Goal: Task Accomplishment & Management: Use online tool/utility

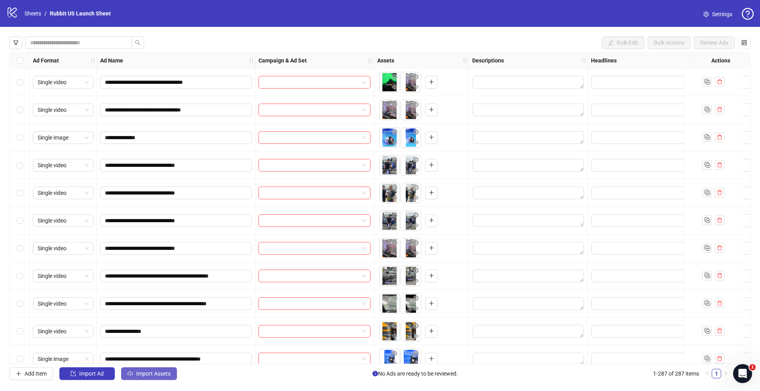
click at [153, 374] on span "Import Assets" at bounding box center [153, 374] width 34 height 6
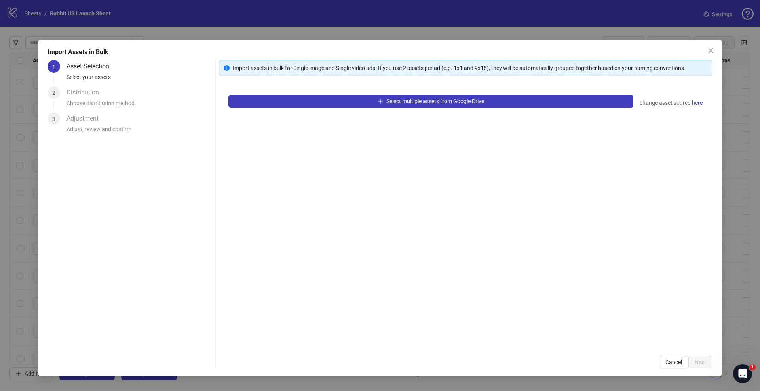
click at [320, 108] on div "Select multiple assets from Google Drive change asset source here" at bounding box center [465, 215] width 493 height 261
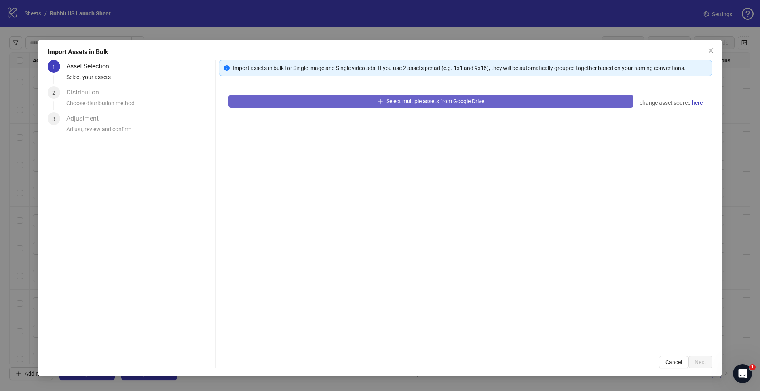
click at [328, 103] on button "Select multiple assets from Google Drive" at bounding box center [430, 101] width 405 height 13
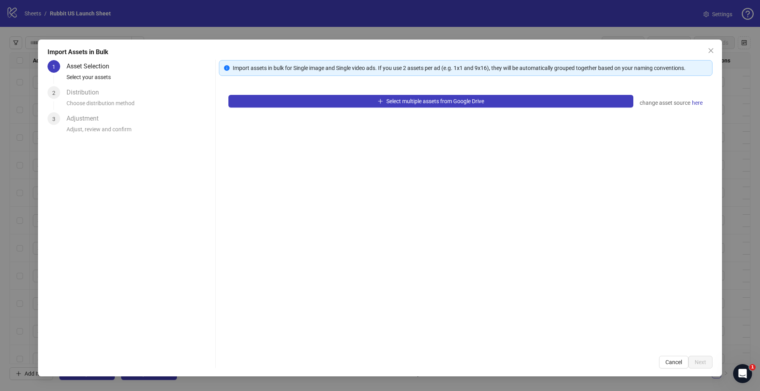
drag, startPoint x: 393, startPoint y: 319, endPoint x: 335, endPoint y: 328, distance: 58.4
click at [335, 328] on div "Select multiple assets from Google Drive change asset source here" at bounding box center [465, 215] width 493 height 261
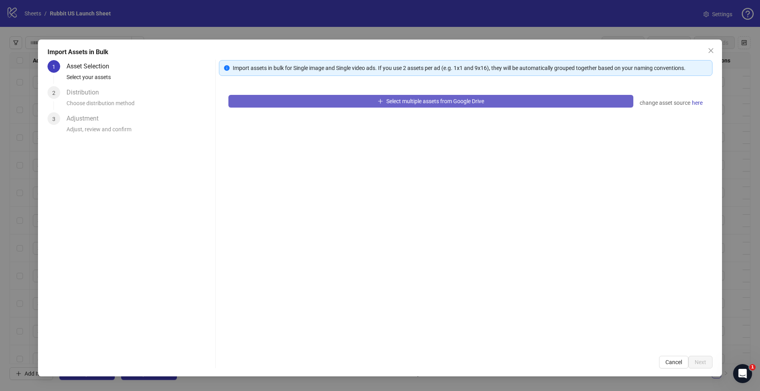
click at [425, 98] on span "Select multiple assets from Google Drive" at bounding box center [435, 101] width 98 height 6
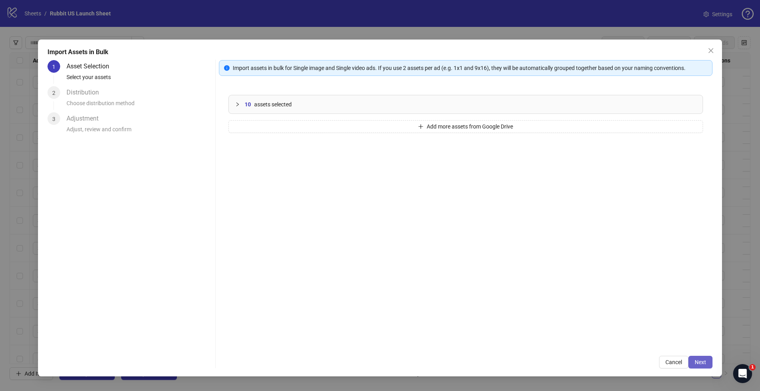
click at [698, 360] on span "Next" at bounding box center [699, 362] width 11 height 6
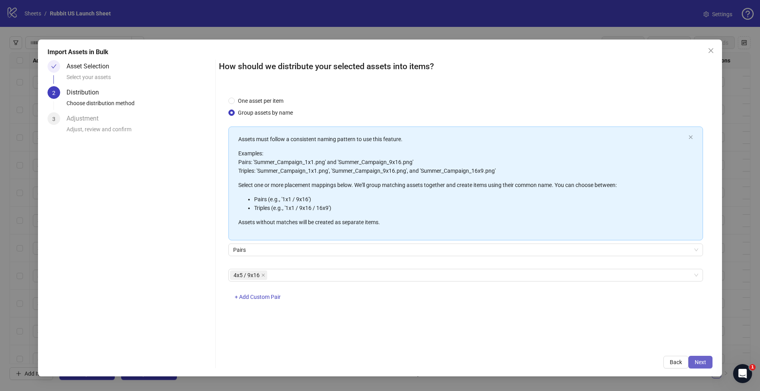
click at [697, 359] on span "Next" at bounding box center [699, 362] width 11 height 6
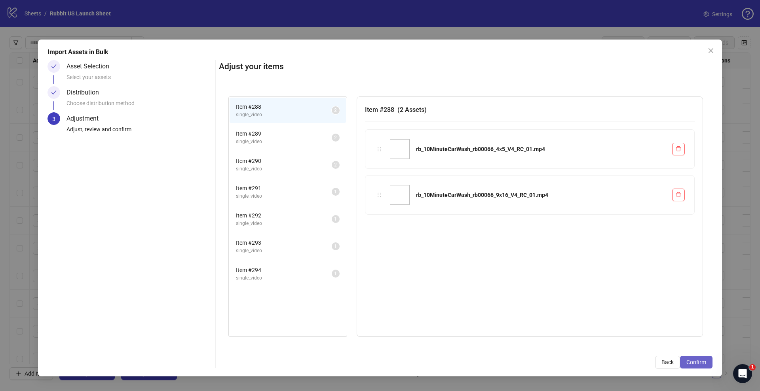
click at [696, 359] on span "Confirm" at bounding box center [696, 362] width 20 height 6
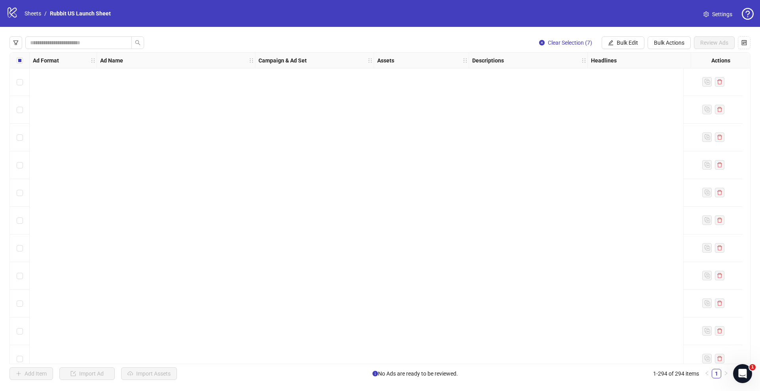
scroll to position [7851, 0]
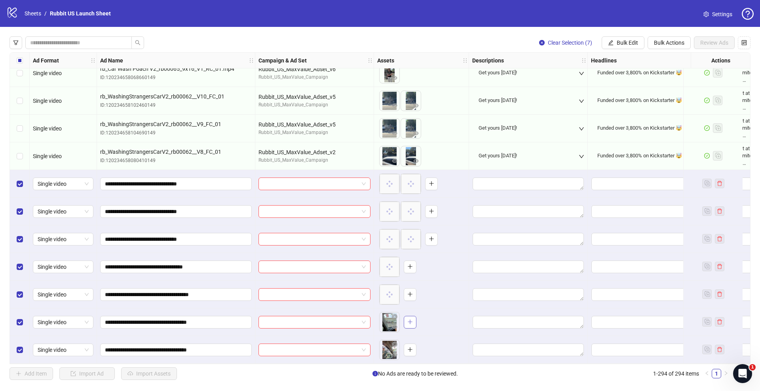
click at [410, 322] on span "button" at bounding box center [410, 322] width 6 height 6
click at [413, 348] on button "button" at bounding box center [410, 350] width 13 height 13
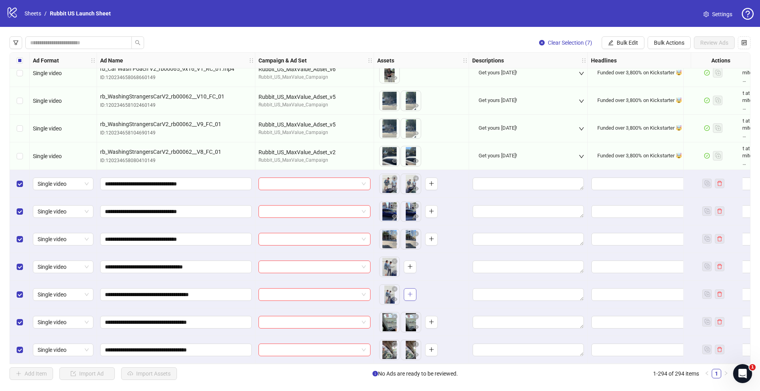
click at [404, 294] on button "button" at bounding box center [410, 294] width 13 height 13
click at [409, 267] on icon "plus" at bounding box center [410, 267] width 4 height 0
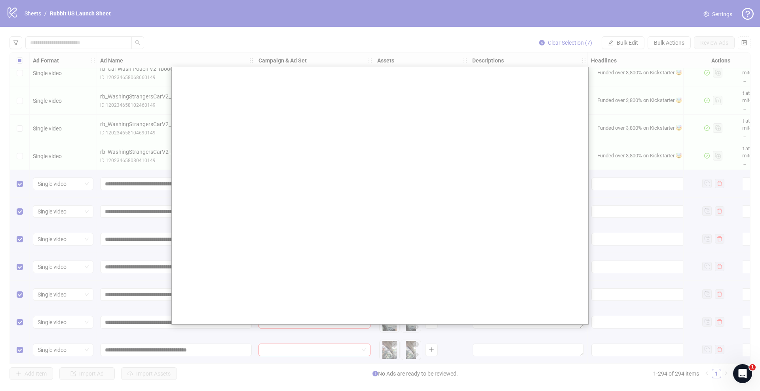
click at [146, 262] on div at bounding box center [380, 195] width 760 height 391
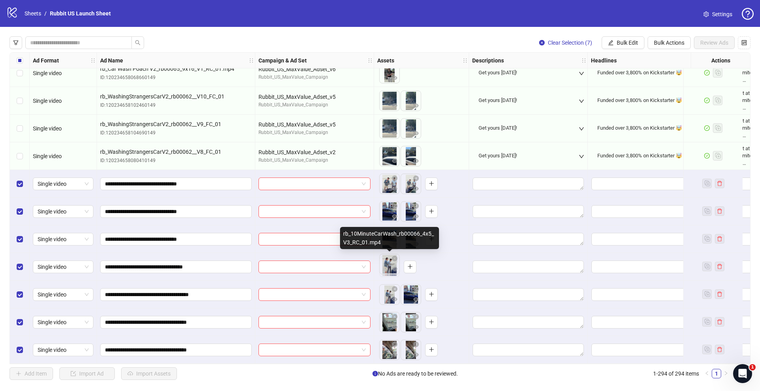
click at [386, 269] on body "logo/logo-mobile Sheets / Rubbit US Launch Sheet Settings Clear Selection (7) B…" at bounding box center [380, 195] width 760 height 391
click at [390, 268] on button "button" at bounding box center [394, 271] width 9 height 9
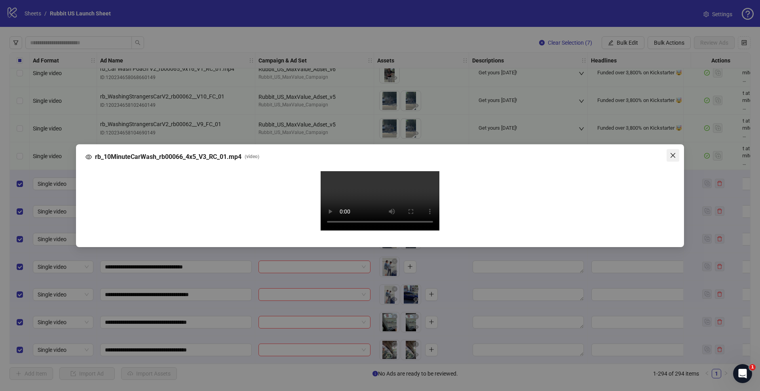
click at [671, 153] on icon "close" at bounding box center [673, 155] width 6 height 6
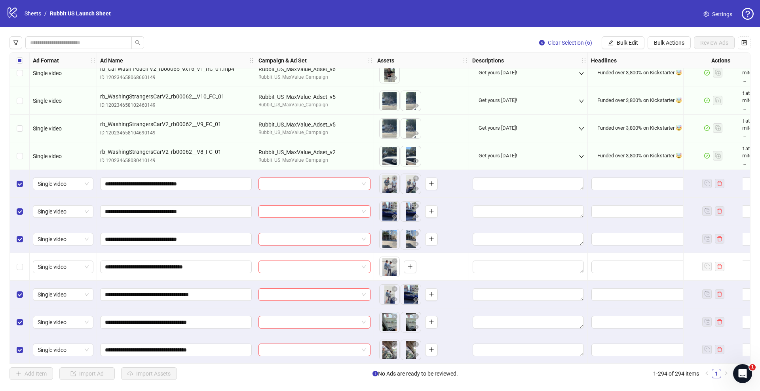
click at [17, 184] on label "Select row 288" at bounding box center [20, 184] width 6 height 9
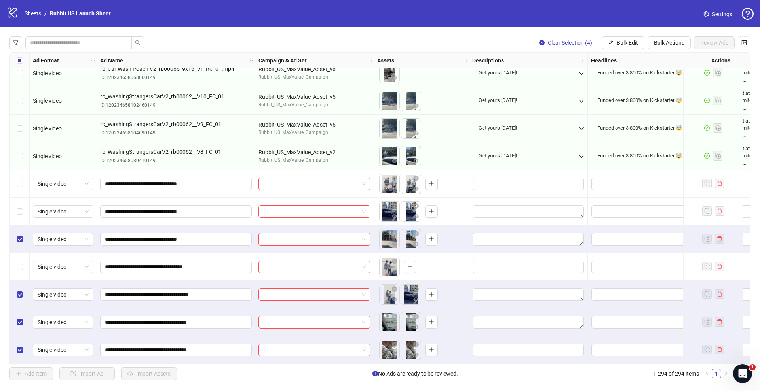
click at [19, 241] on div "Select row 290" at bounding box center [20, 240] width 20 height 28
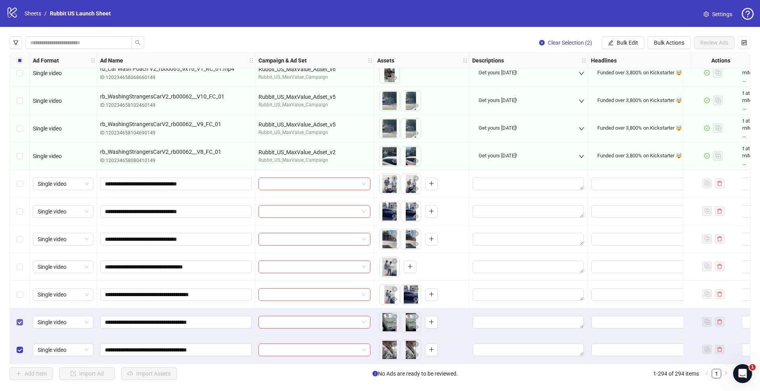
click at [18, 323] on label "Select row 293" at bounding box center [20, 322] width 6 height 9
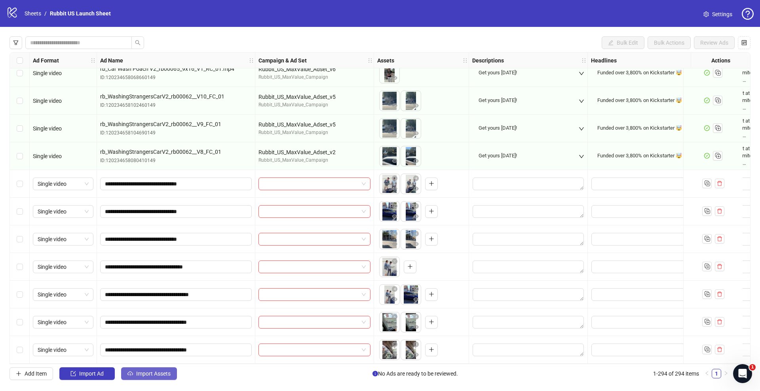
click at [137, 373] on span "Import Assets" at bounding box center [153, 374] width 34 height 6
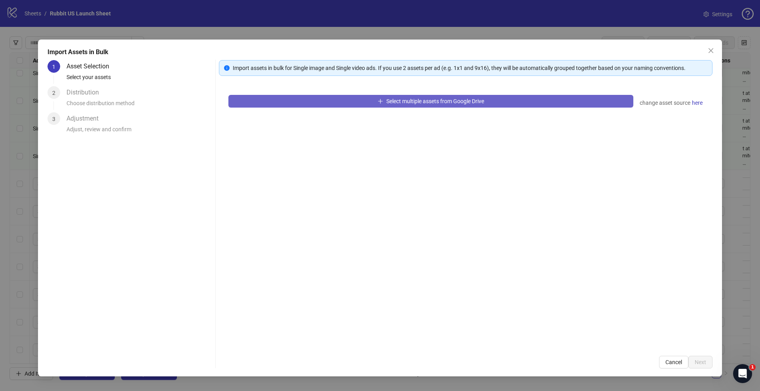
click at [345, 105] on button "Select multiple assets from Google Drive" at bounding box center [430, 101] width 405 height 13
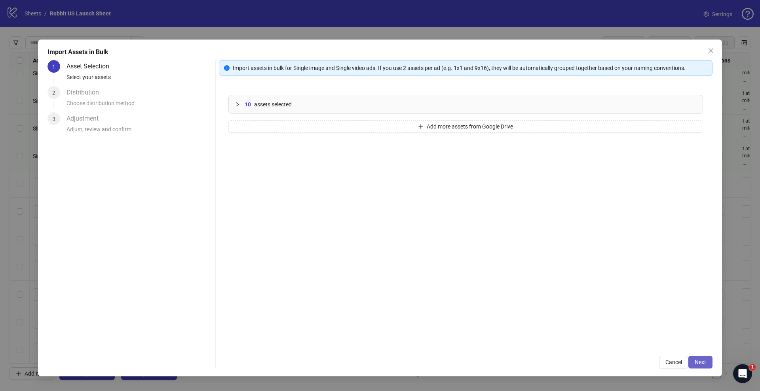
click at [706, 364] on button "Next" at bounding box center [700, 362] width 24 height 13
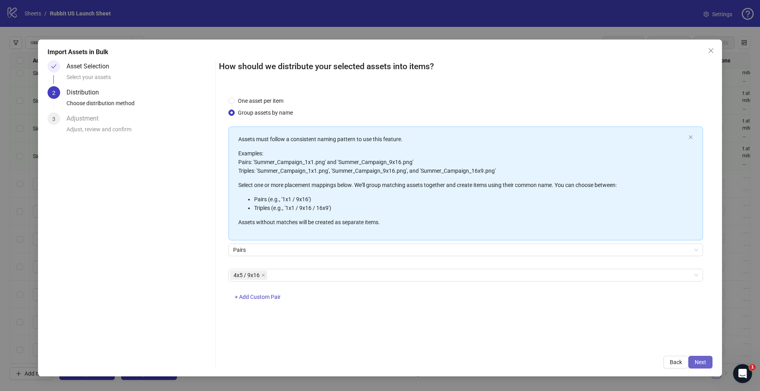
click at [706, 358] on button "Next" at bounding box center [700, 362] width 24 height 13
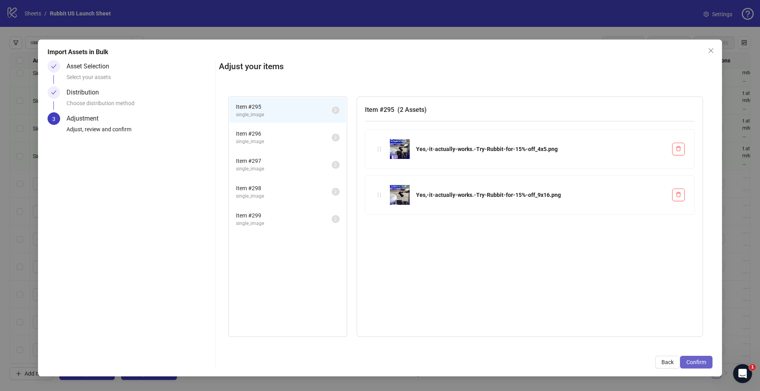
click at [700, 360] on span "Confirm" at bounding box center [696, 362] width 20 height 6
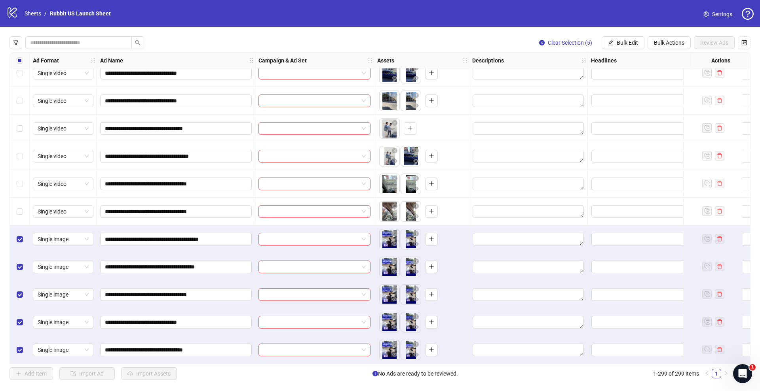
scroll to position [7941, 0]
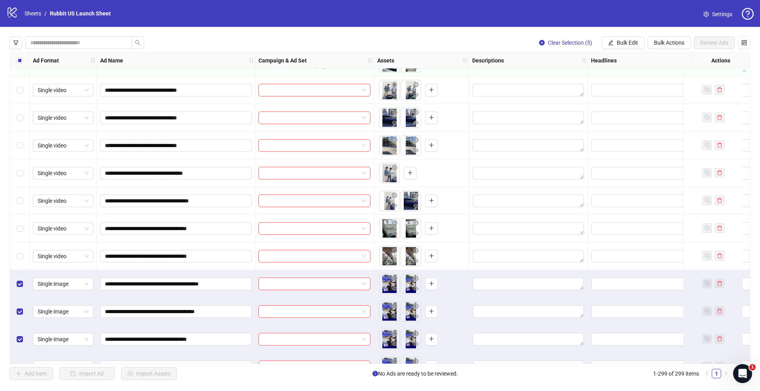
click at [25, 232] on div "Select row 293" at bounding box center [20, 229] width 20 height 28
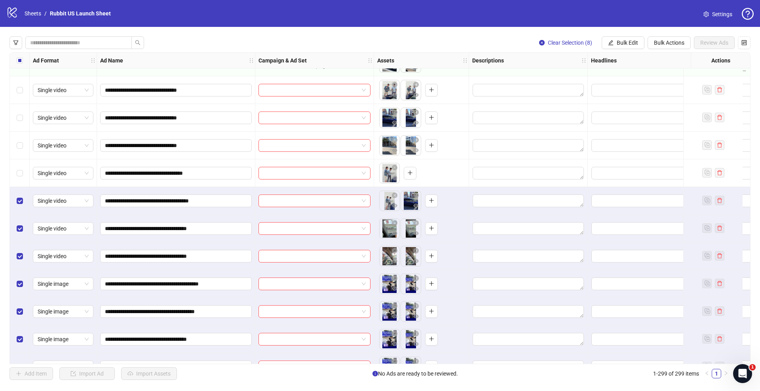
click at [16, 159] on div "Select row 290" at bounding box center [20, 146] width 20 height 28
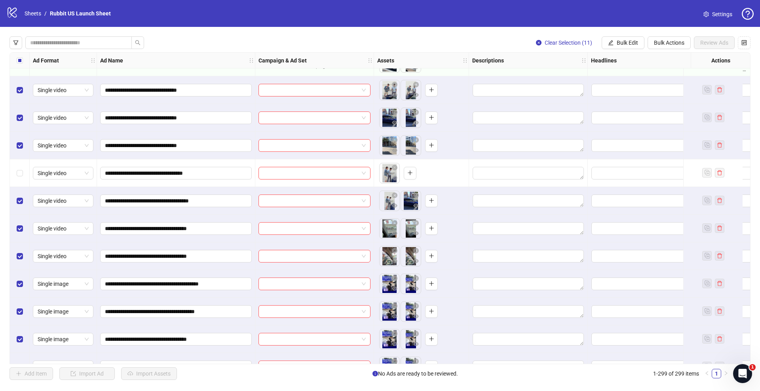
scroll to position [7908, 0]
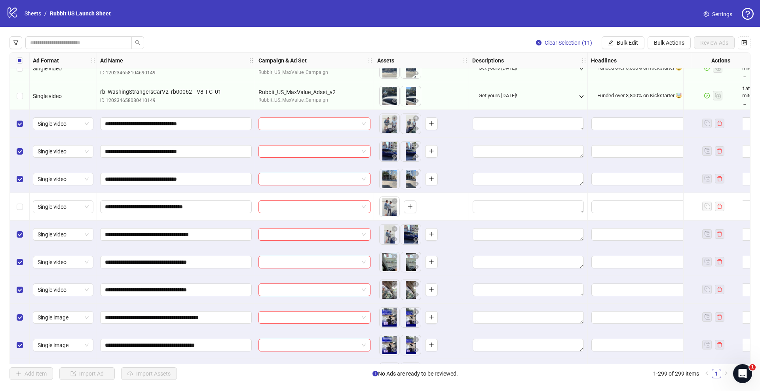
click at [279, 124] on input "search" at bounding box center [310, 124] width 95 height 12
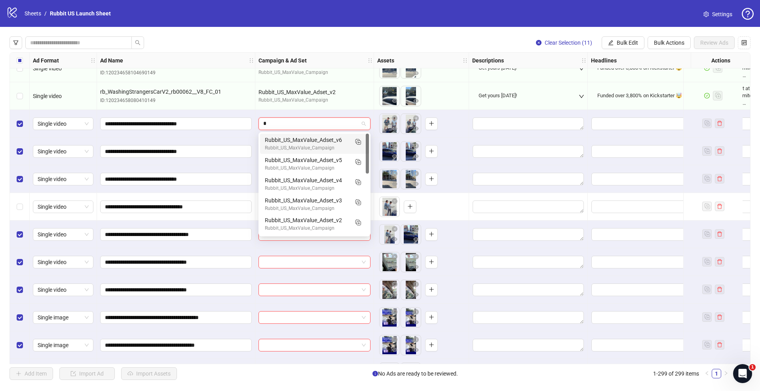
type input "**"
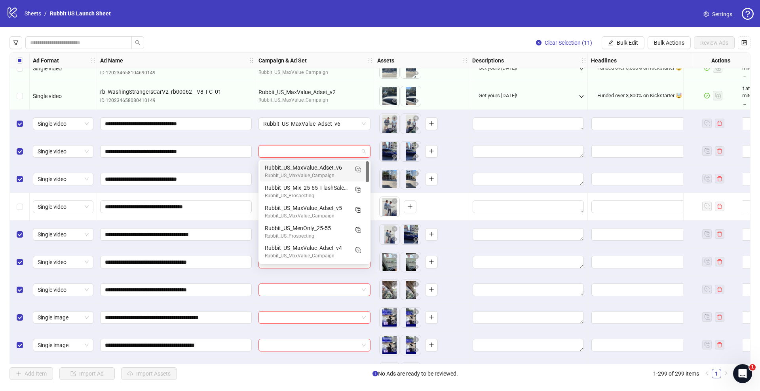
click at [297, 154] on input "search" at bounding box center [310, 152] width 95 height 12
type input "**"
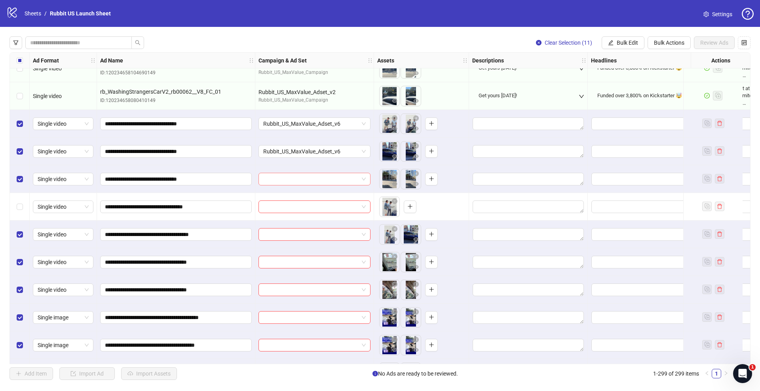
click at [300, 178] on input "search" at bounding box center [310, 179] width 95 height 12
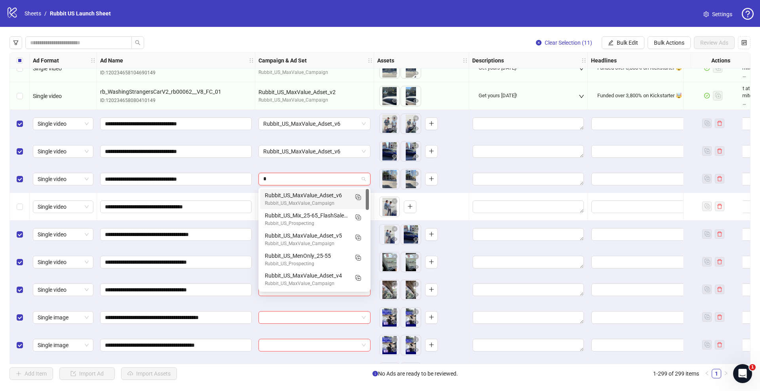
type input "**"
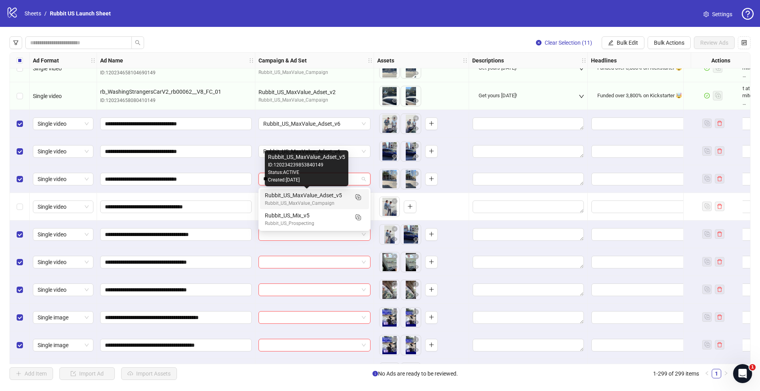
click at [300, 197] on div "Rubbit_US_MaxValue_Adset_v5" at bounding box center [306, 195] width 83 height 9
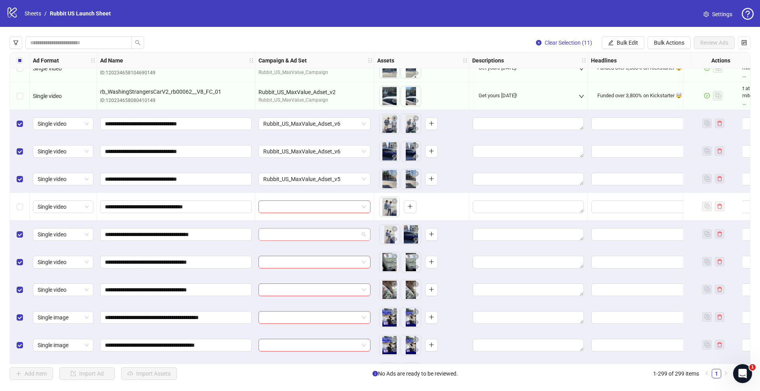
click at [305, 235] on input "search" at bounding box center [310, 235] width 95 height 12
type input "**"
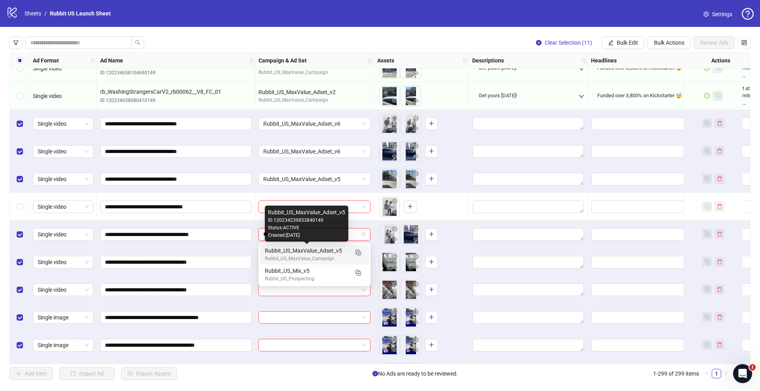
click at [306, 248] on div "Rubbit_US_MaxValue_Adset_v5" at bounding box center [306, 251] width 83 height 9
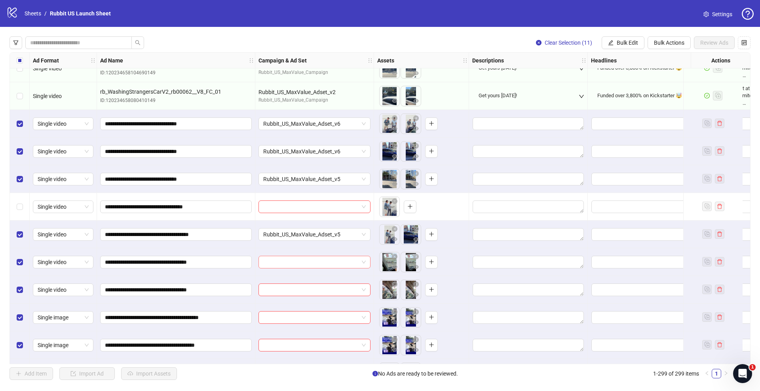
click at [301, 264] on input "search" at bounding box center [310, 262] width 95 height 12
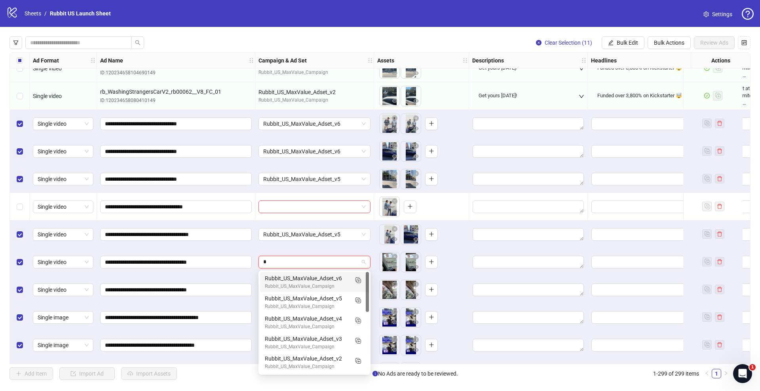
type input "**"
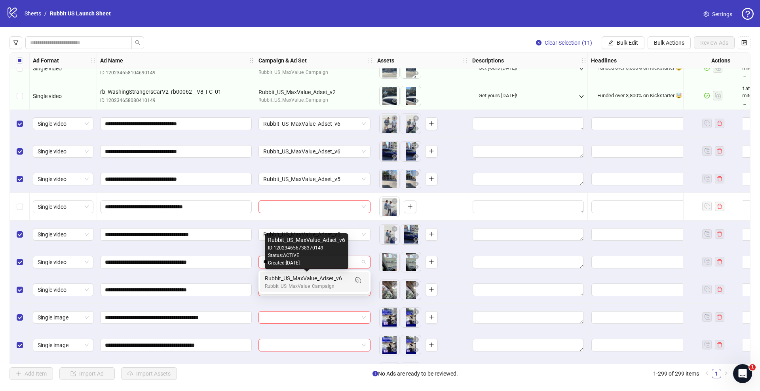
click at [305, 279] on div "Rubbit_US_MaxValue_Adset_v6" at bounding box center [306, 278] width 83 height 9
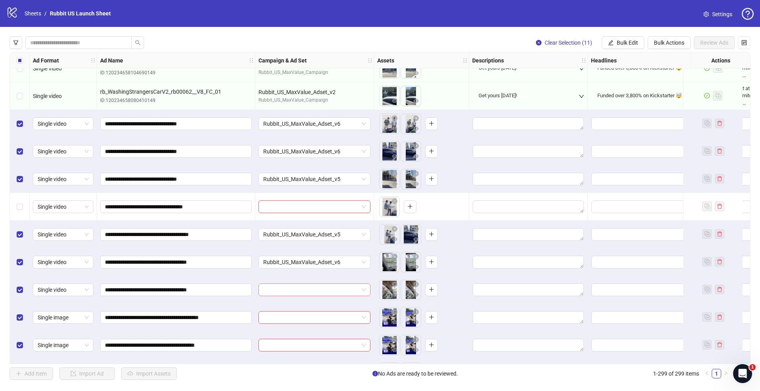
click at [300, 290] on input "search" at bounding box center [310, 290] width 95 height 12
type input "**"
click at [293, 272] on div "Rubbit_US_MaxValue_Campaign" at bounding box center [306, 275] width 83 height 8
click at [304, 316] on input "search" at bounding box center [310, 318] width 95 height 12
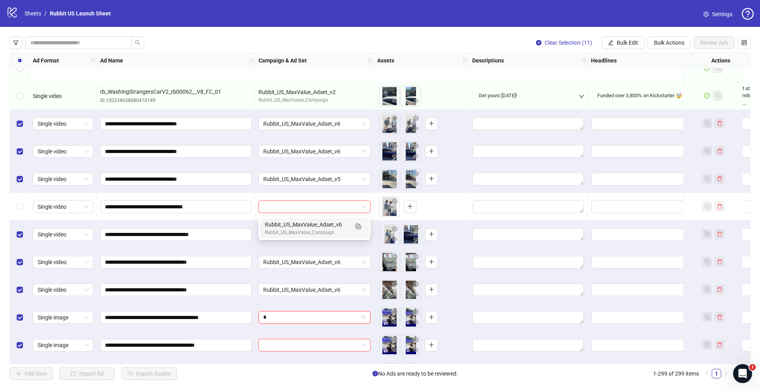
type input "**"
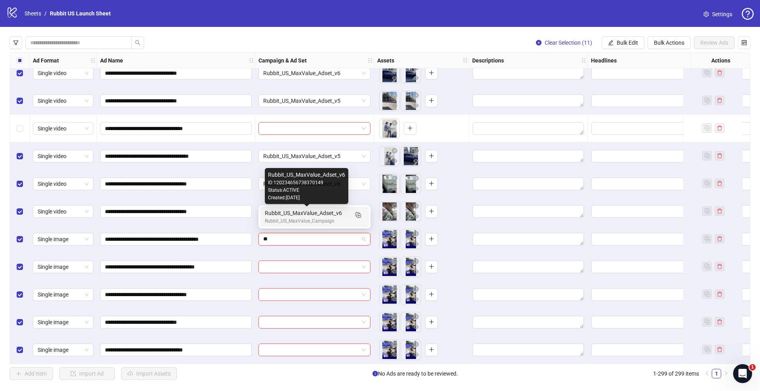
click at [308, 212] on div "Rubbit_US_MaxValue_Adset_v6" at bounding box center [306, 213] width 83 height 9
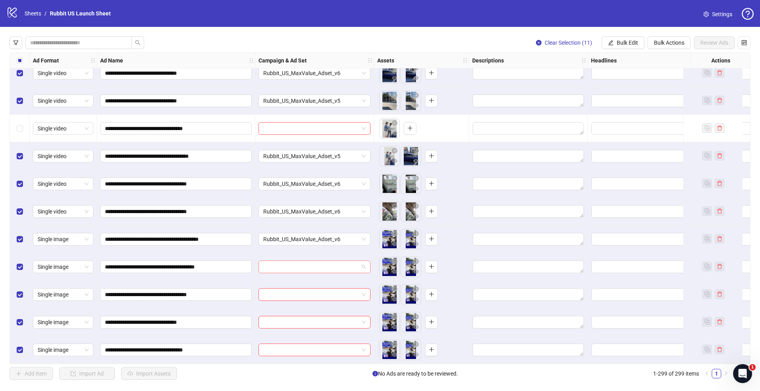
click at [301, 262] on input "search" at bounding box center [310, 267] width 95 height 12
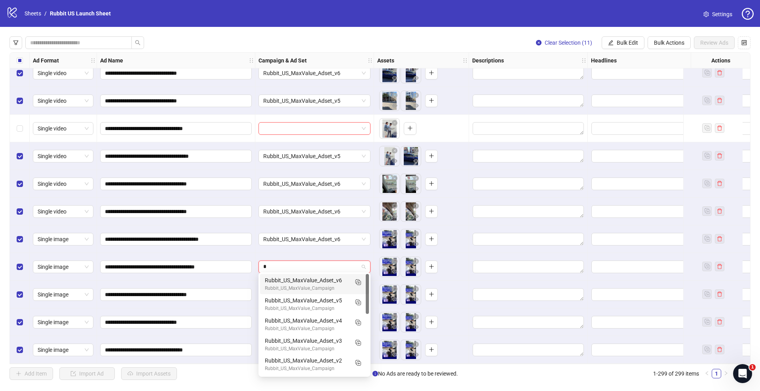
type input "**"
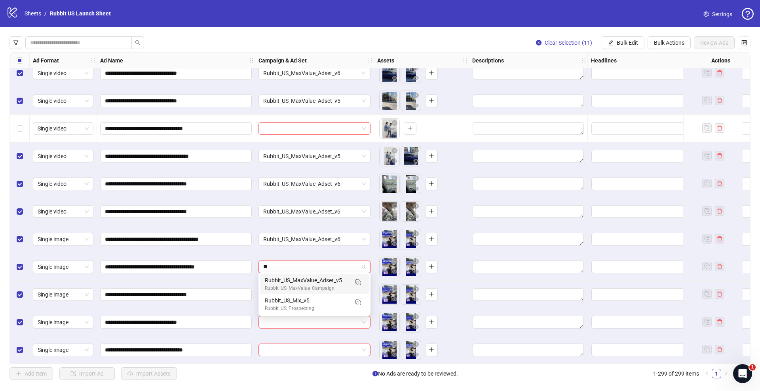
click at [308, 277] on div "Rubbit_US_MaxValue_Adset_v5" at bounding box center [306, 280] width 83 height 9
click at [292, 289] on input "search" at bounding box center [310, 295] width 95 height 12
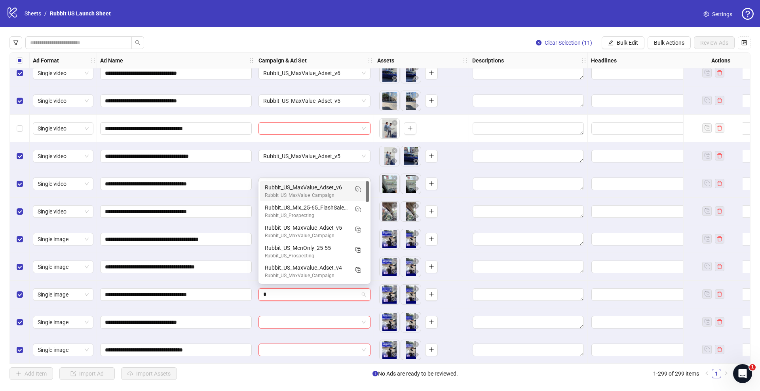
type input "**"
click at [317, 194] on div "Rubbit_US_MaxValue_Campaign" at bounding box center [306, 196] width 83 height 8
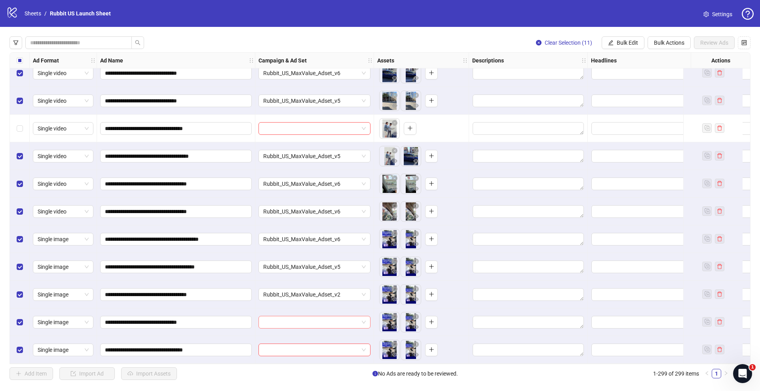
click at [318, 319] on input "search" at bounding box center [310, 323] width 95 height 12
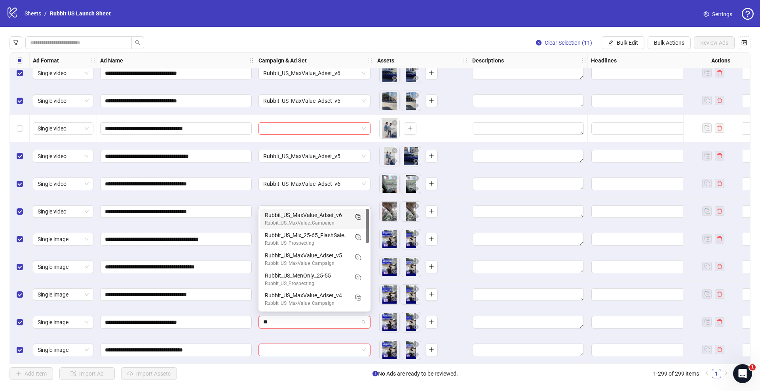
type input "***"
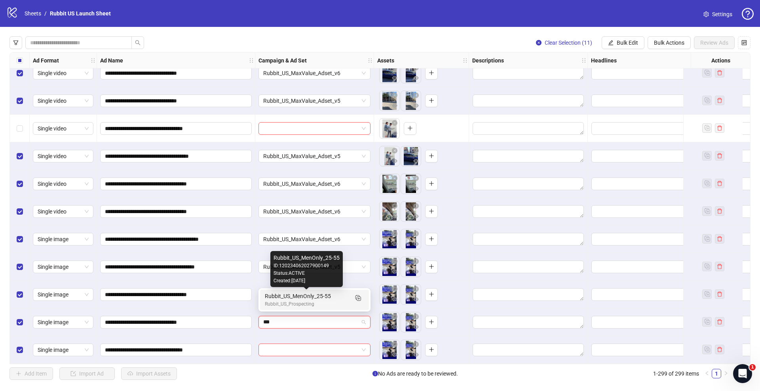
click at [318, 295] on div "Rubbit_US_MenOnly_25-55" at bounding box center [306, 296] width 83 height 9
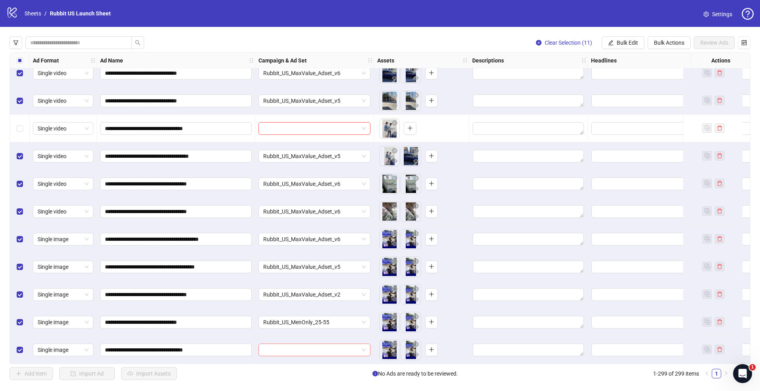
click at [318, 349] on input "search" at bounding box center [310, 350] width 95 height 12
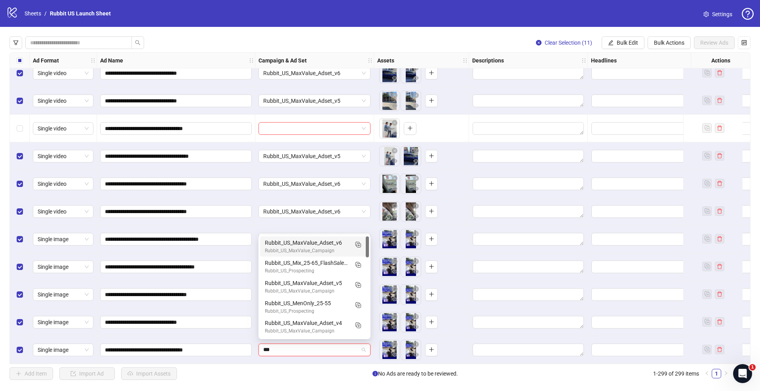
type input "****"
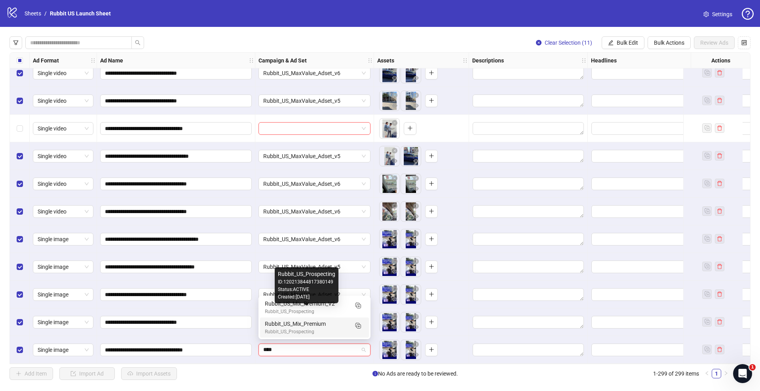
click at [320, 322] on div "Rubbit_US_Mix_Premium" at bounding box center [306, 324] width 83 height 9
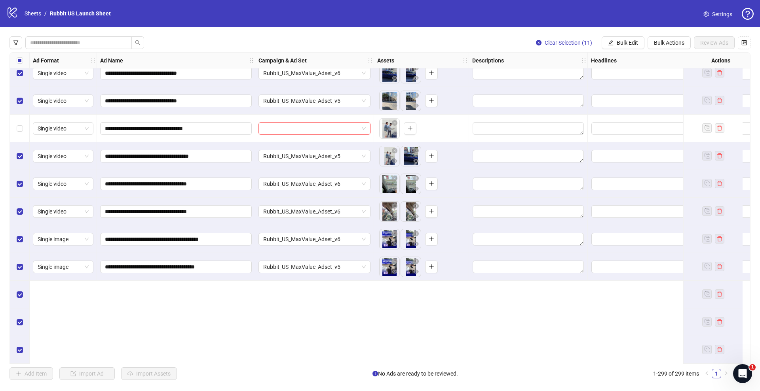
scroll to position [7867, 77]
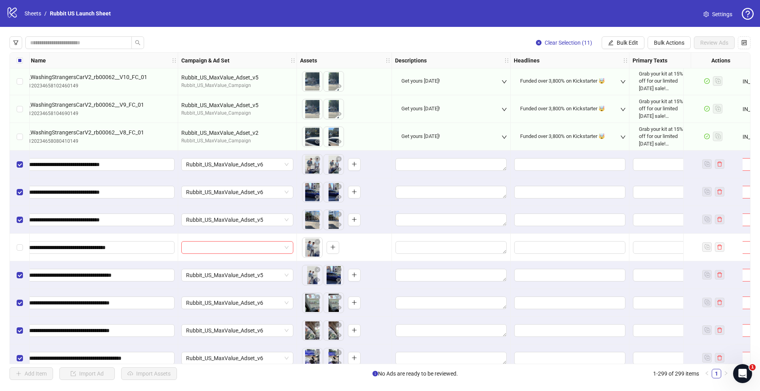
click at [438, 165] on div "Ad Format Ad Name Campaign & Ad Set Assets Descriptions Headlines Primary Texts…" at bounding box center [379, 208] width 741 height 312
click at [426, 165] on textarea "Edit values" at bounding box center [450, 164] width 111 height 13
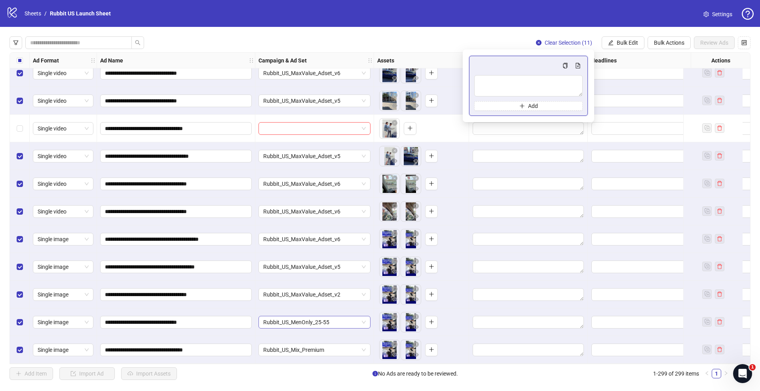
scroll to position [7989, 0]
click at [318, 321] on span "Rubbit_US_MenOnly_25-55" at bounding box center [314, 323] width 102 height 12
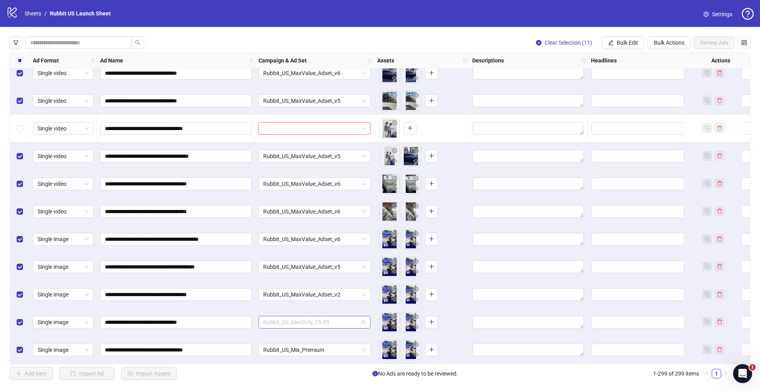
click at [311, 319] on span "Rubbit_US_MenOnly_25-55" at bounding box center [314, 323] width 102 height 12
type input "****"
click at [305, 302] on div "Rubbit_US_Prospecting" at bounding box center [306, 304] width 83 height 8
click at [299, 344] on span "Rubbit_US_Mix_Premium" at bounding box center [314, 350] width 102 height 12
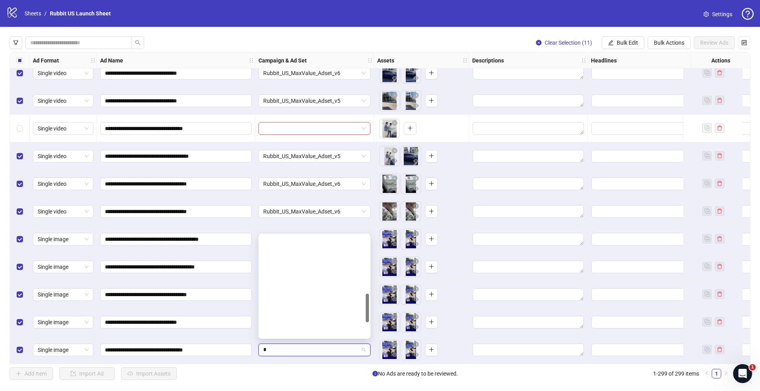
scroll to position [201, 0]
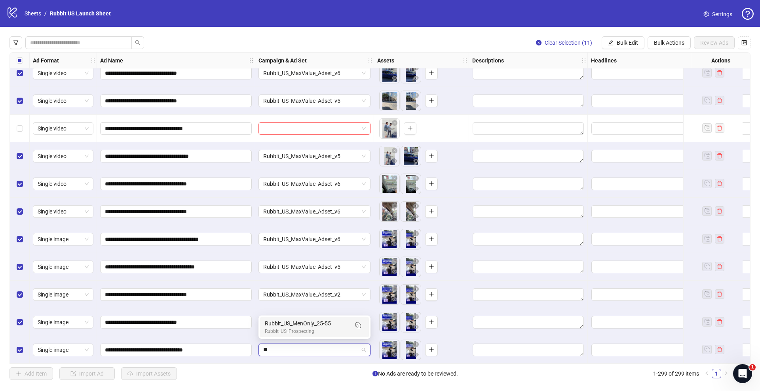
type input "***"
click at [294, 332] on div "Rubbit_US_Prospecting" at bounding box center [306, 332] width 83 height 8
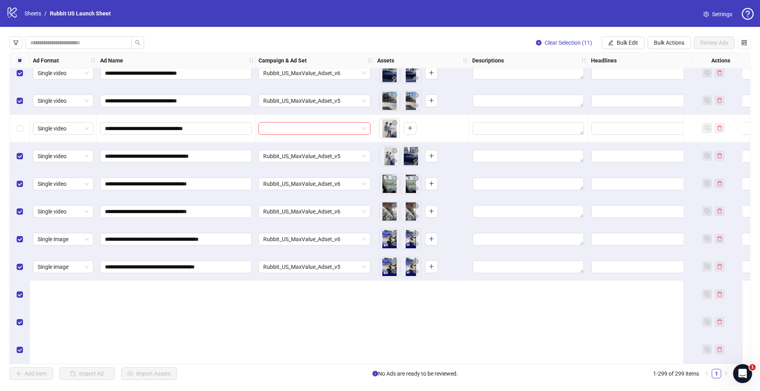
scroll to position [7861, 0]
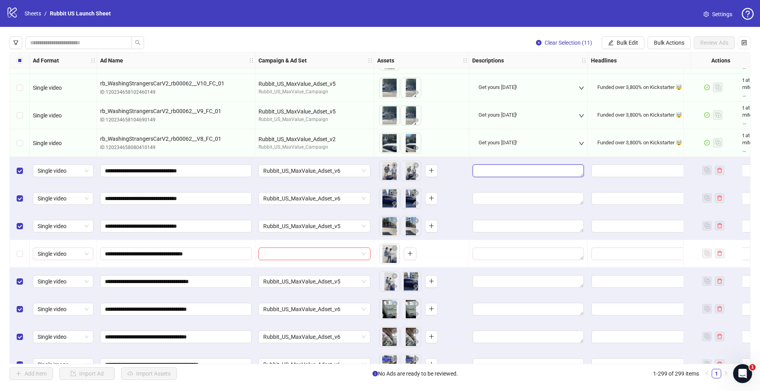
click at [510, 173] on textarea "Edit values" at bounding box center [527, 171] width 111 height 13
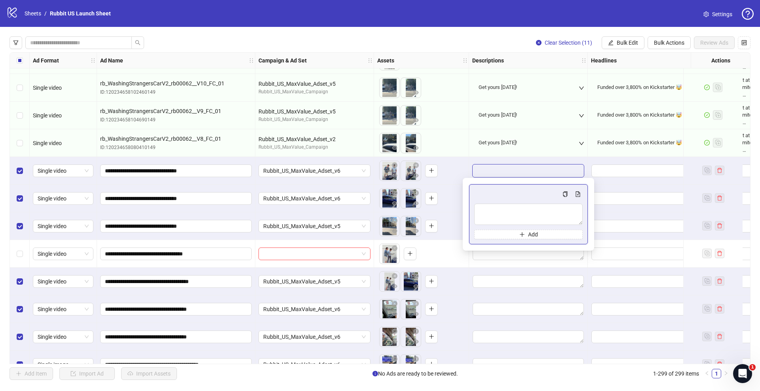
click at [507, 201] on div "Add" at bounding box center [528, 215] width 108 height 50
click at [506, 214] on textarea "Multi-text input container - paste or copy values" at bounding box center [528, 214] width 108 height 21
type textarea "**********"
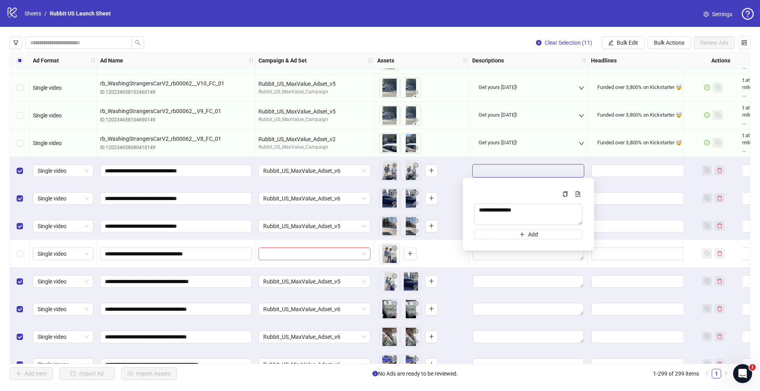
click at [458, 220] on div "To pick up a draggable item, press the space bar. While dragging, use the arrow…" at bounding box center [421, 226] width 88 height 25
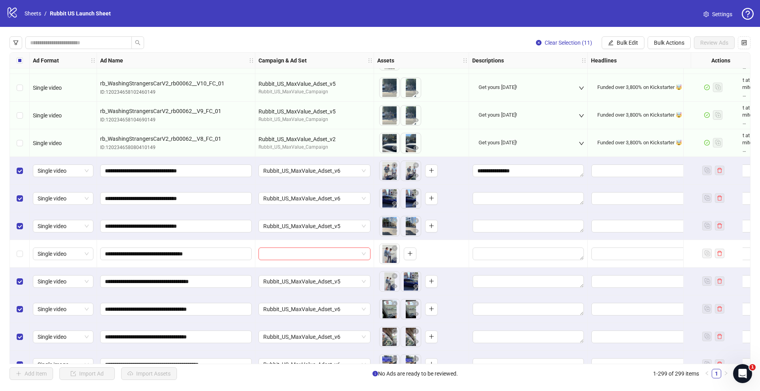
click at [597, 144] on div "Funded over 3,800% on Kickstarter 🤯" at bounding box center [639, 142] width 85 height 7
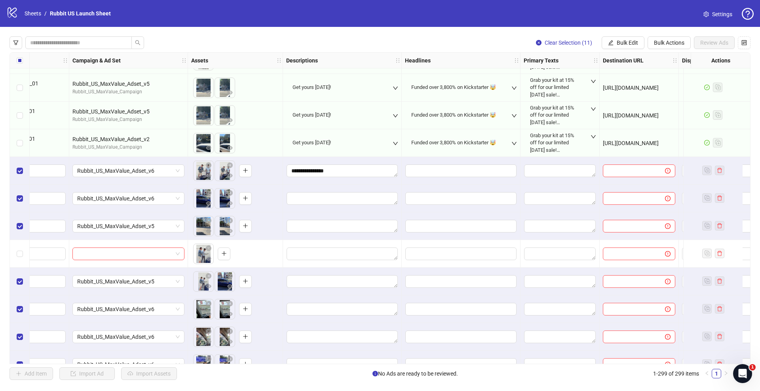
click at [455, 144] on div "Funded over 3,800% on Kickstarter 🤯" at bounding box center [453, 142] width 85 height 7
click at [444, 180] on div at bounding box center [461, 171] width 119 height 28
click at [444, 176] on input "Edit values" at bounding box center [460, 171] width 111 height 13
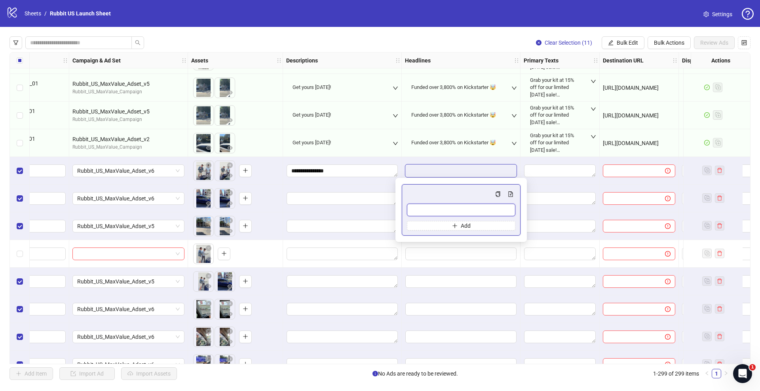
click at [434, 214] on input "Multi-input container - paste or copy values" at bounding box center [461, 210] width 108 height 13
paste input "**********"
type input "**********"
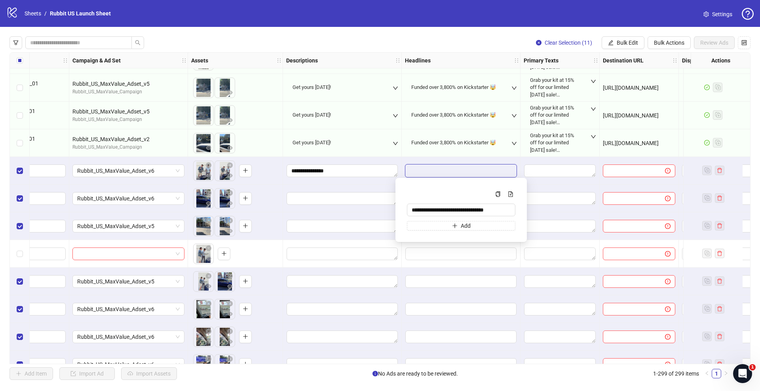
click at [366, 189] on div at bounding box center [342, 199] width 119 height 28
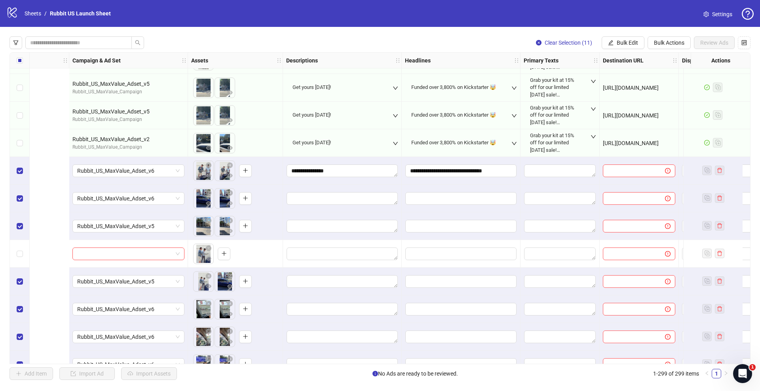
scroll to position [7861, 380]
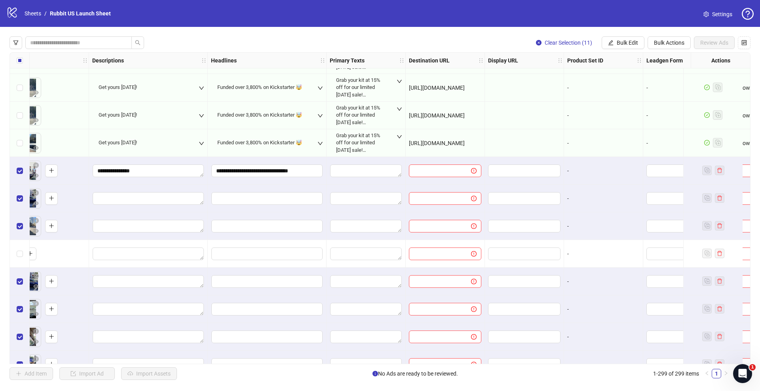
click at [365, 145] on div "Grab your kit at 15% off for our limited [DATE] sale! You can now wash your car…" at bounding box center [361, 143] width 50 height 22
click at [399, 136] on icon "down" at bounding box center [399, 137] width 6 height 6
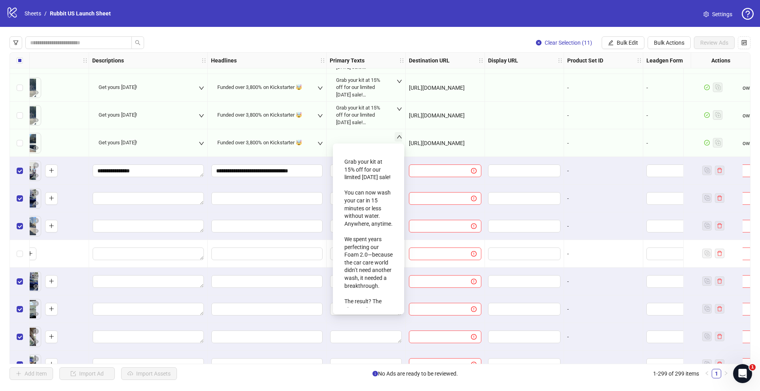
click at [369, 161] on div "Grab your kit at 15% off for our limited [DATE] sale! You can now wash your car…" at bounding box center [368, 379] width 48 height 448
click at [359, 173] on div "Grab your kit at 15% off for our limited [DATE] sale! You can now wash your car…" at bounding box center [368, 379] width 48 height 448
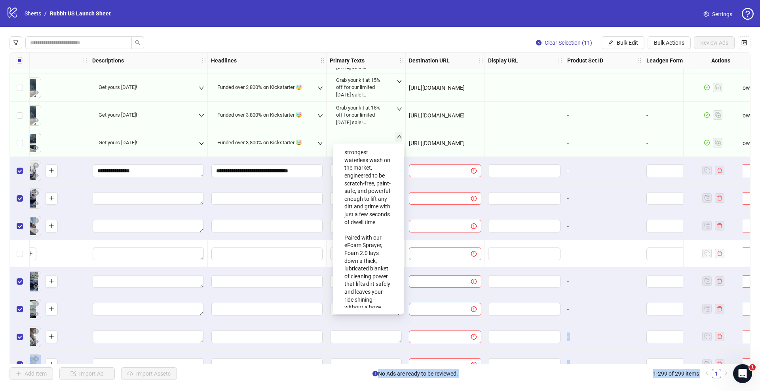
scroll to position [378, 0]
drag, startPoint x: 344, startPoint y: 163, endPoint x: 375, endPoint y: 299, distance: 139.9
click at [375, 299] on div "Grab your kit at 15% off for our limited [DATE] sale! You can now wash your car…" at bounding box center [368, 79] width 48 height 448
copy div "Grab your kit at 15% off for our limited [DATE] sale! You can now wash your car…"
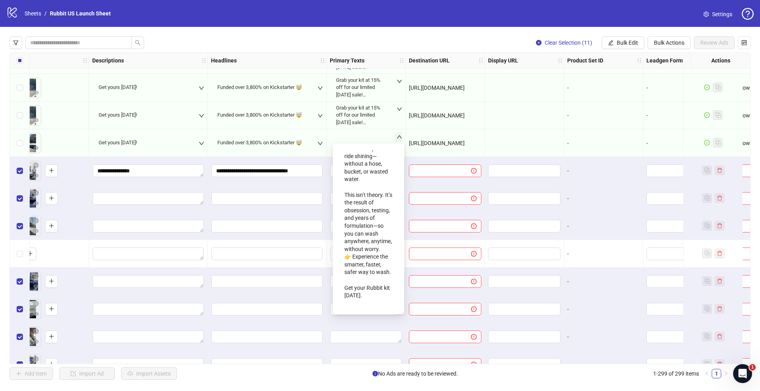
click at [440, 215] on div at bounding box center [445, 226] width 79 height 28
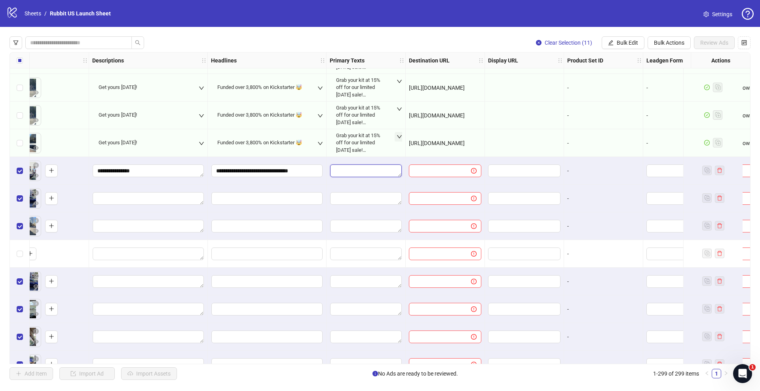
click at [372, 169] on textarea "Edit values" at bounding box center [366, 171] width 72 height 13
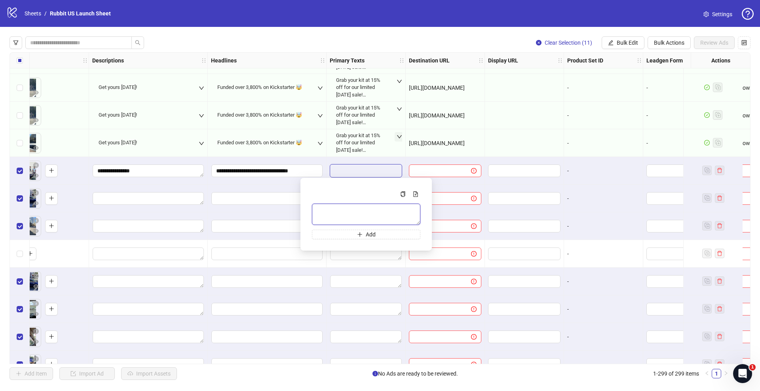
click at [352, 207] on textarea "Multi-text input container - paste or copy values" at bounding box center [366, 214] width 108 height 21
paste textarea "**********"
type textarea "**********"
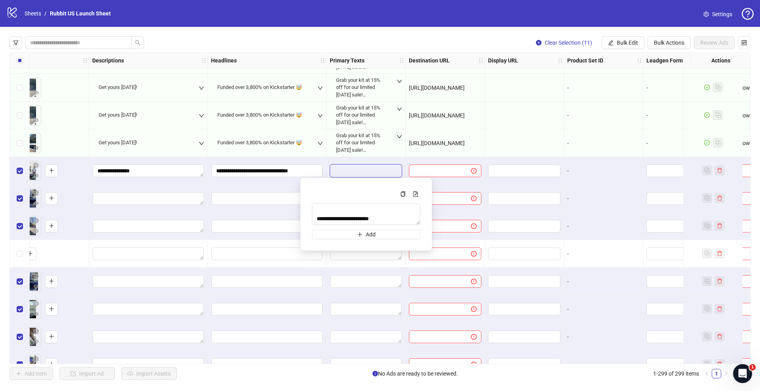
click at [429, 143] on span "[URL][DOMAIN_NAME]" at bounding box center [437, 143] width 56 height 6
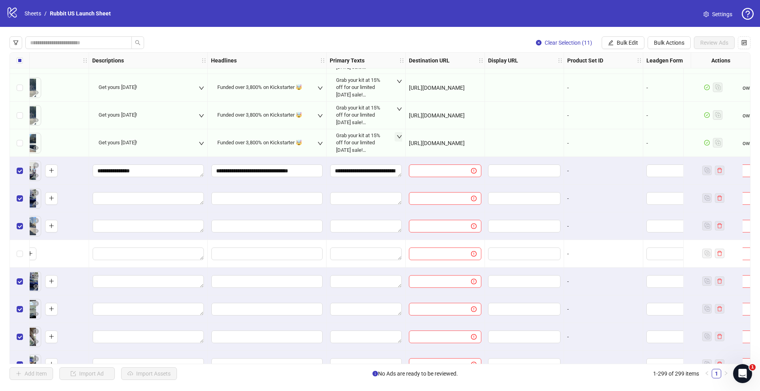
click at [429, 143] on span "[URL][DOMAIN_NAME]" at bounding box center [437, 143] width 56 height 6
click at [434, 170] on input "text" at bounding box center [436, 171] width 46 height 9
paste input "**********"
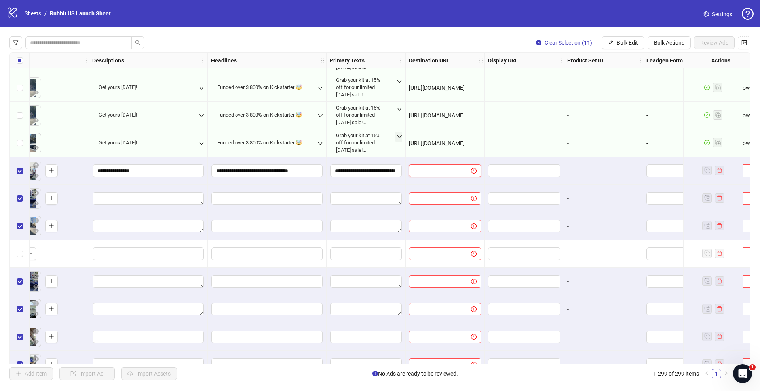
type input "**********"
click at [444, 195] on input "text" at bounding box center [436, 198] width 46 height 9
click at [440, 181] on div "**********" at bounding box center [445, 171] width 79 height 28
click at [600, 175] on div "Ad Format Ad Name Campaign & Ad Set Assets Descriptions Headlines Primary Texts…" at bounding box center [379, 208] width 741 height 312
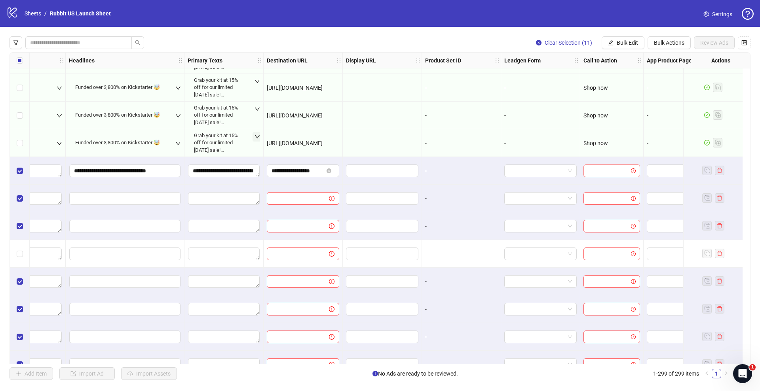
click at [600, 172] on input "search" at bounding box center [608, 171] width 40 height 12
type input "**"
click at [604, 202] on div "Shop now" at bounding box center [612, 199] width 44 height 9
click at [633, 45] on span "Bulk Edit" at bounding box center [626, 43] width 21 height 6
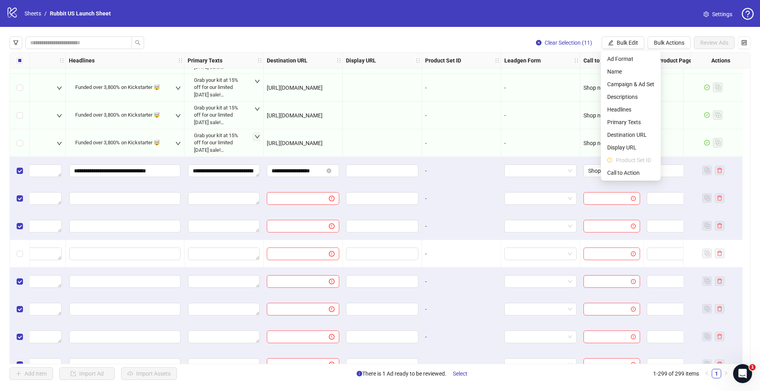
click at [624, 181] on div "Shop now" at bounding box center [611, 171] width 63 height 28
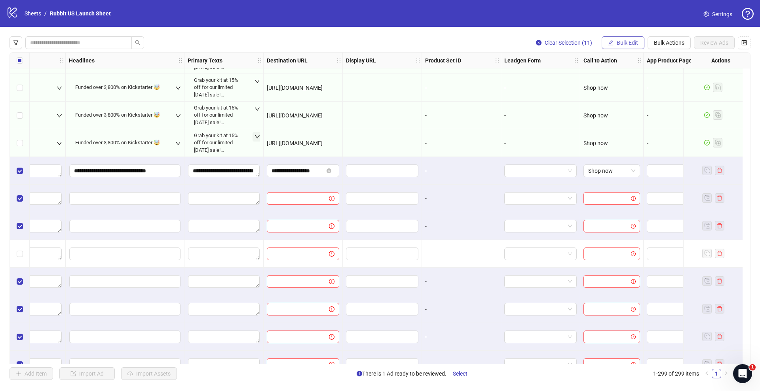
click at [625, 36] on button "Bulk Edit" at bounding box center [622, 42] width 43 height 13
click at [627, 170] on span "Call to Action" at bounding box center [630, 173] width 47 height 9
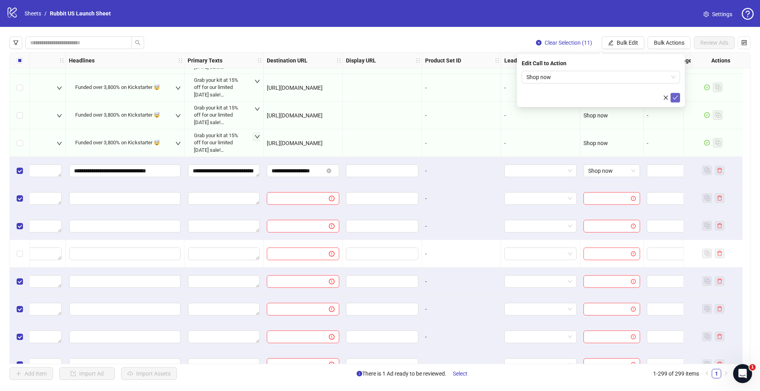
click at [675, 97] on icon "check" at bounding box center [675, 98] width 6 height 6
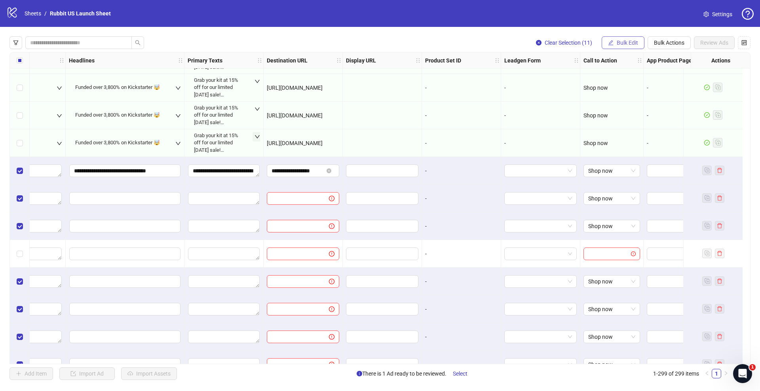
click at [622, 41] on span "Bulk Edit" at bounding box center [626, 43] width 21 height 6
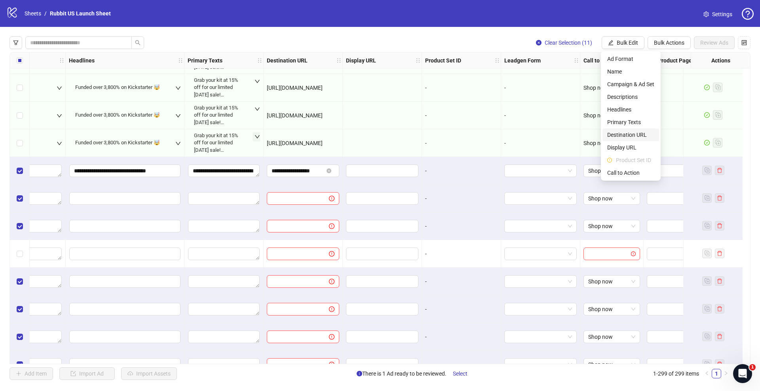
click at [625, 133] on span "Destination URL" at bounding box center [630, 135] width 47 height 9
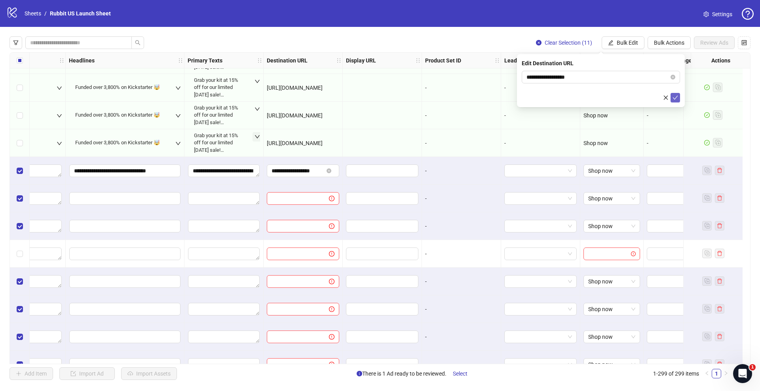
click at [676, 97] on icon "check" at bounding box center [675, 98] width 6 height 6
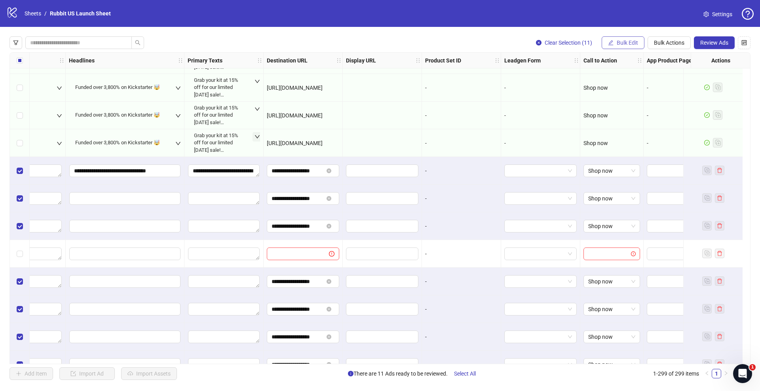
click at [618, 45] on span "Bulk Edit" at bounding box center [626, 43] width 21 height 6
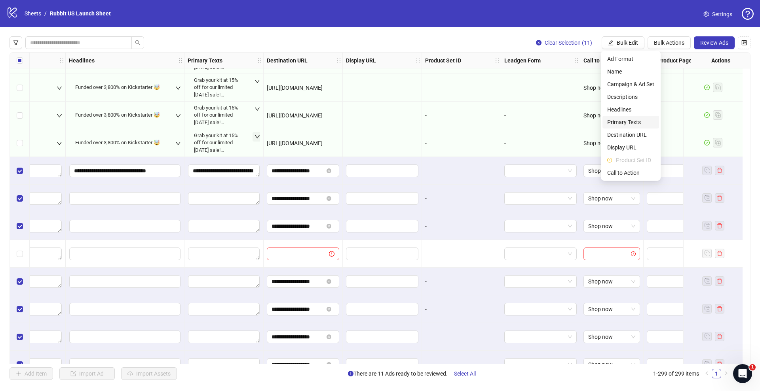
click at [624, 127] on li "Primary Texts" at bounding box center [630, 122] width 57 height 13
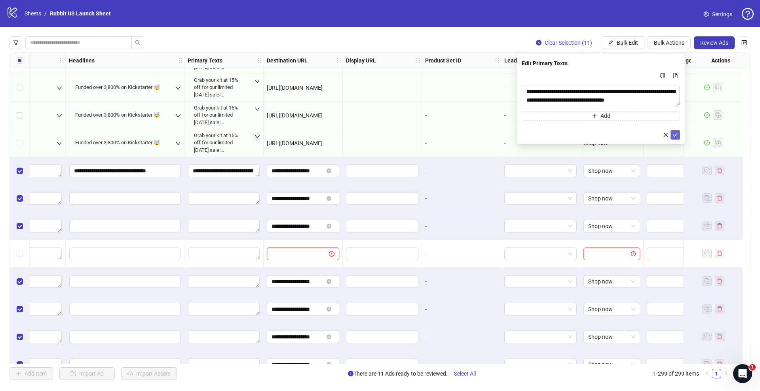
click at [674, 134] on icon "check" at bounding box center [675, 135] width 6 height 6
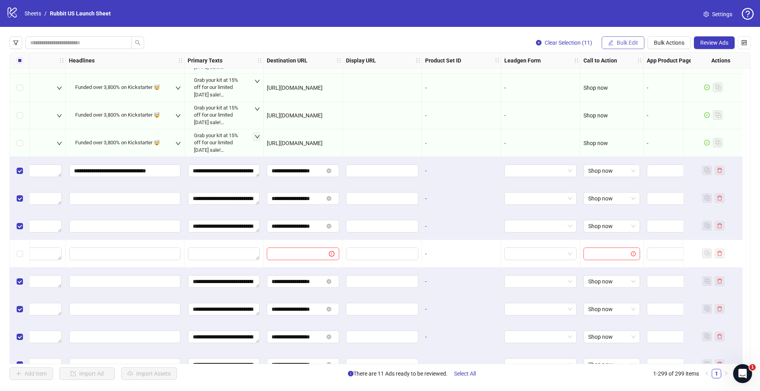
click at [613, 41] on icon "edit" at bounding box center [611, 43] width 6 height 6
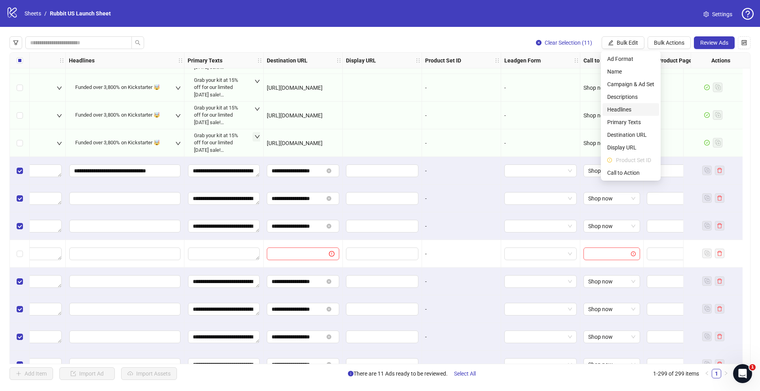
click at [622, 111] on span "Headlines" at bounding box center [630, 109] width 47 height 9
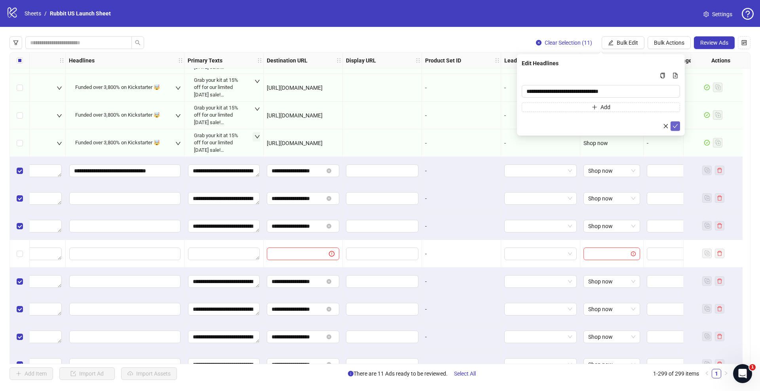
click at [675, 127] on icon "check" at bounding box center [675, 126] width 5 height 4
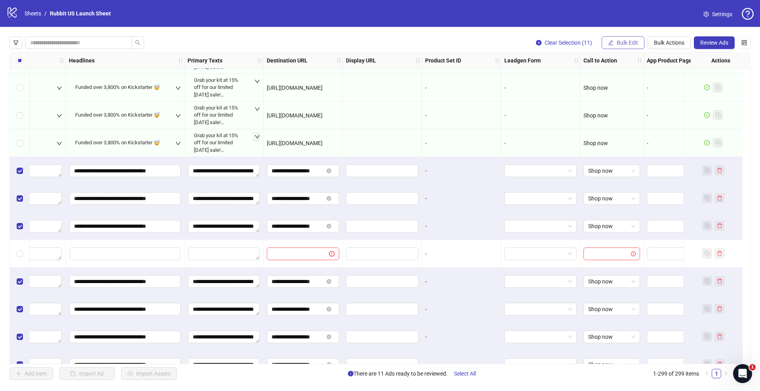
click at [616, 44] on span "Bulk Edit" at bounding box center [626, 43] width 21 height 6
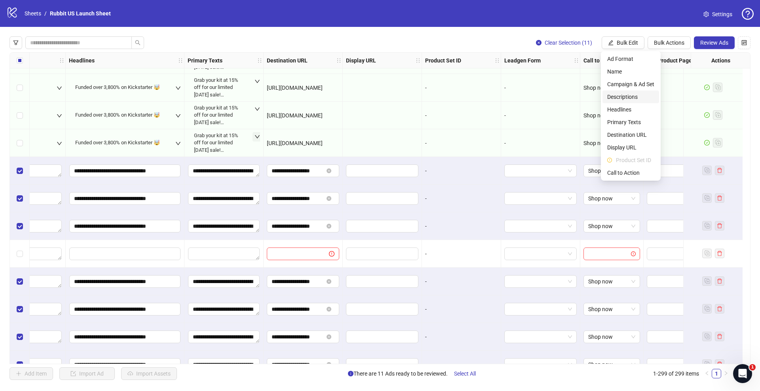
click at [616, 96] on span "Descriptions" at bounding box center [630, 97] width 47 height 9
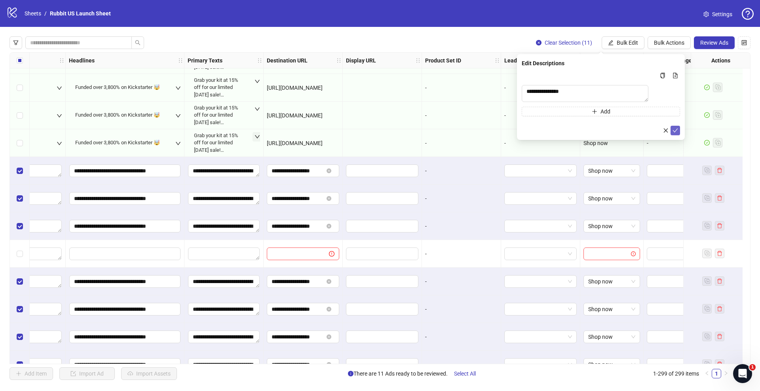
click at [671, 133] on button "submit" at bounding box center [674, 130] width 9 height 9
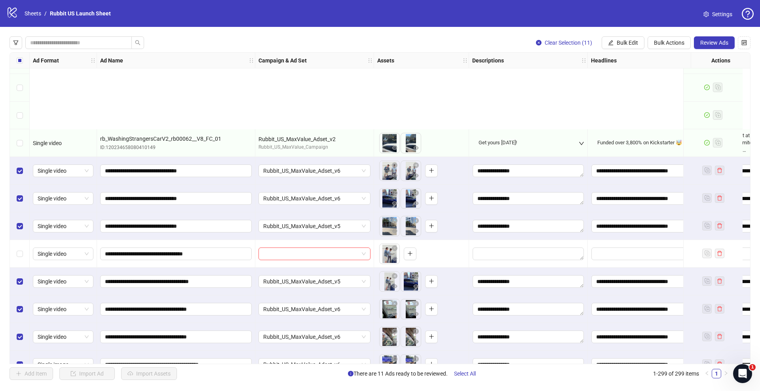
scroll to position [7989, 0]
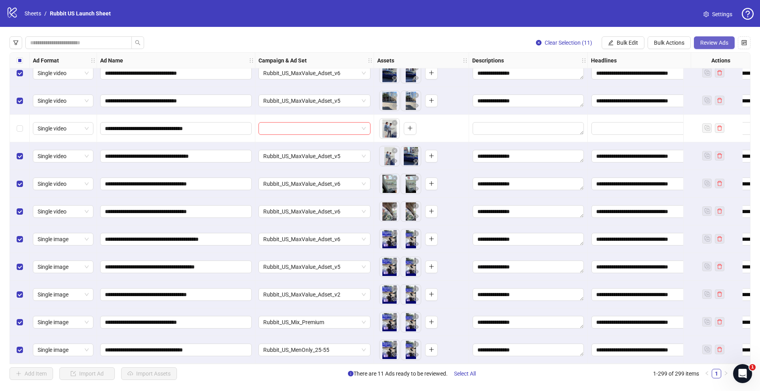
click at [712, 43] on span "Review Ads" at bounding box center [714, 43] width 28 height 6
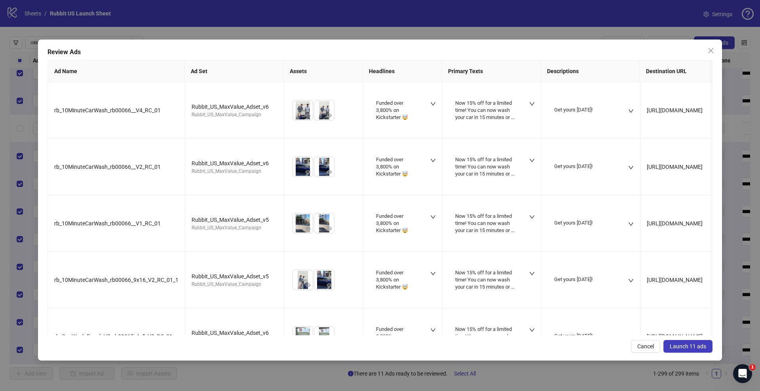
click at [688, 346] on span "Launch 11 ads" at bounding box center [688, 346] width 36 height 6
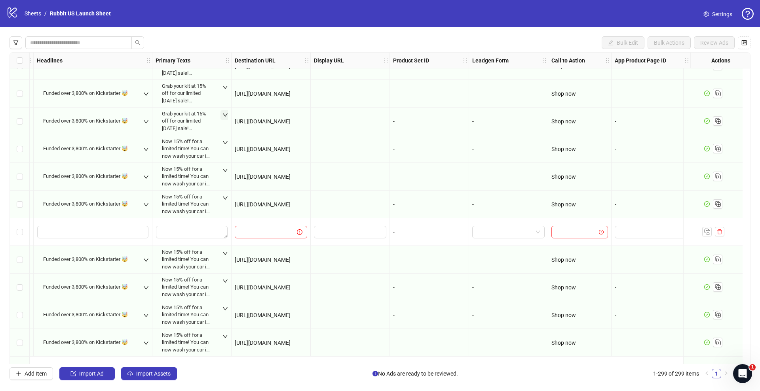
scroll to position [7803, 561]
